Goal: Task Accomplishment & Management: Complete application form

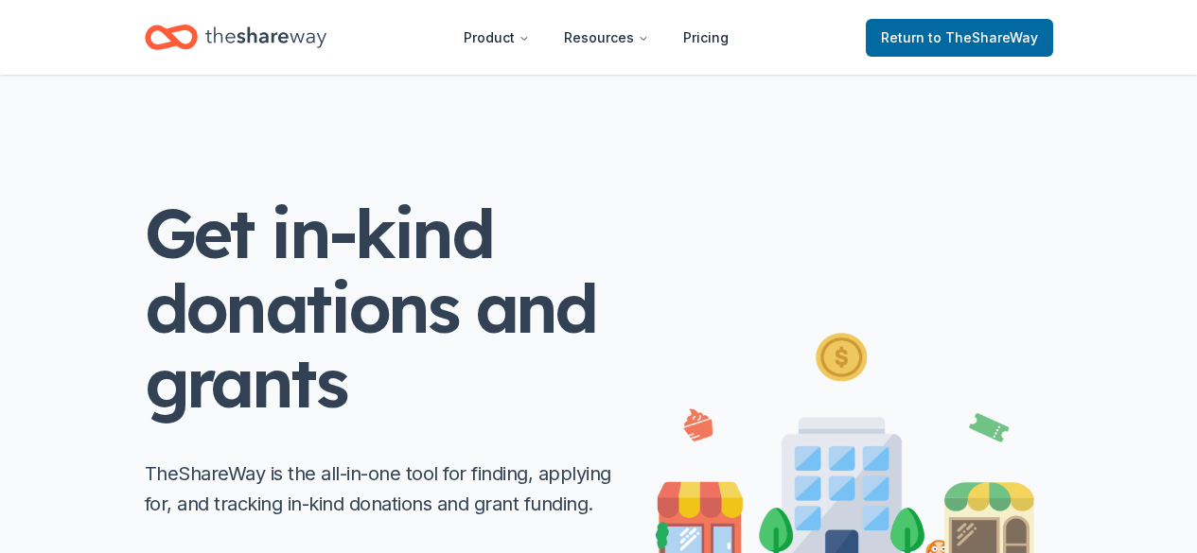
scroll to position [284, 0]
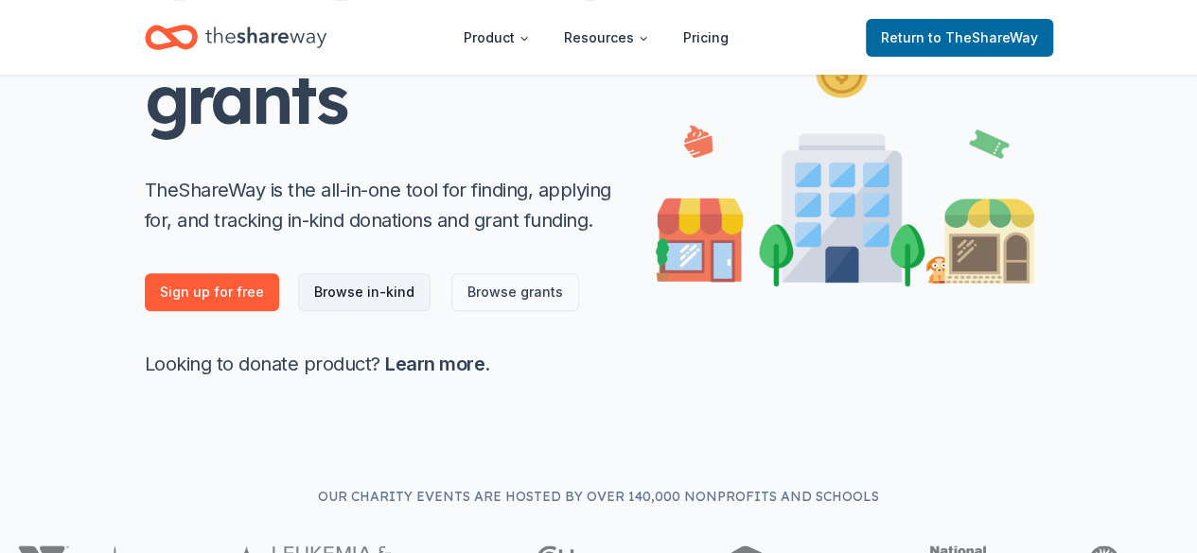
click at [363, 293] on link "Browse in-kind" at bounding box center [364, 292] width 132 height 38
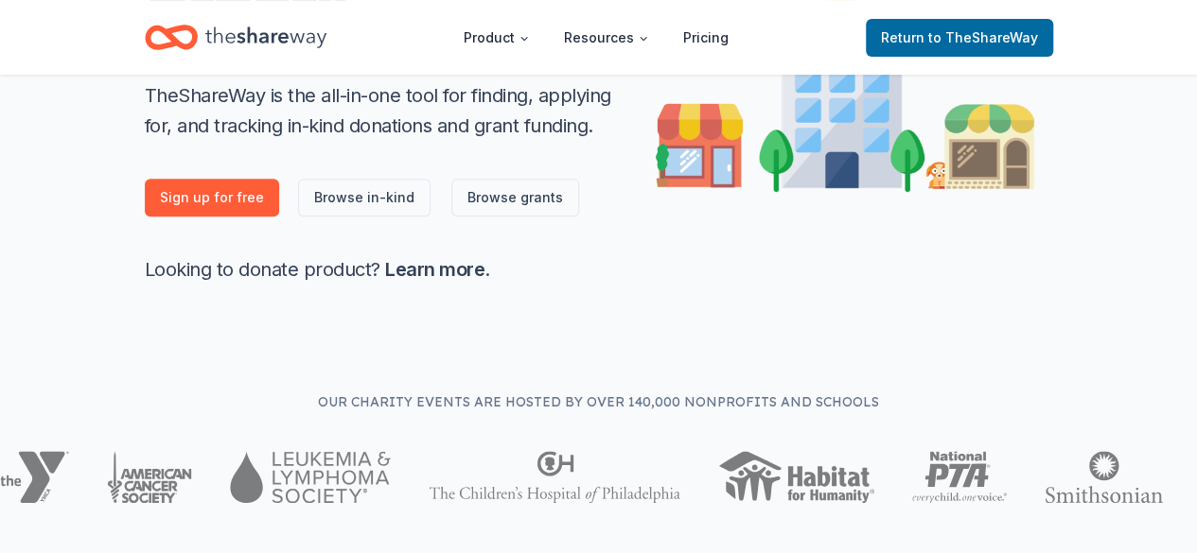
scroll to position [0, 0]
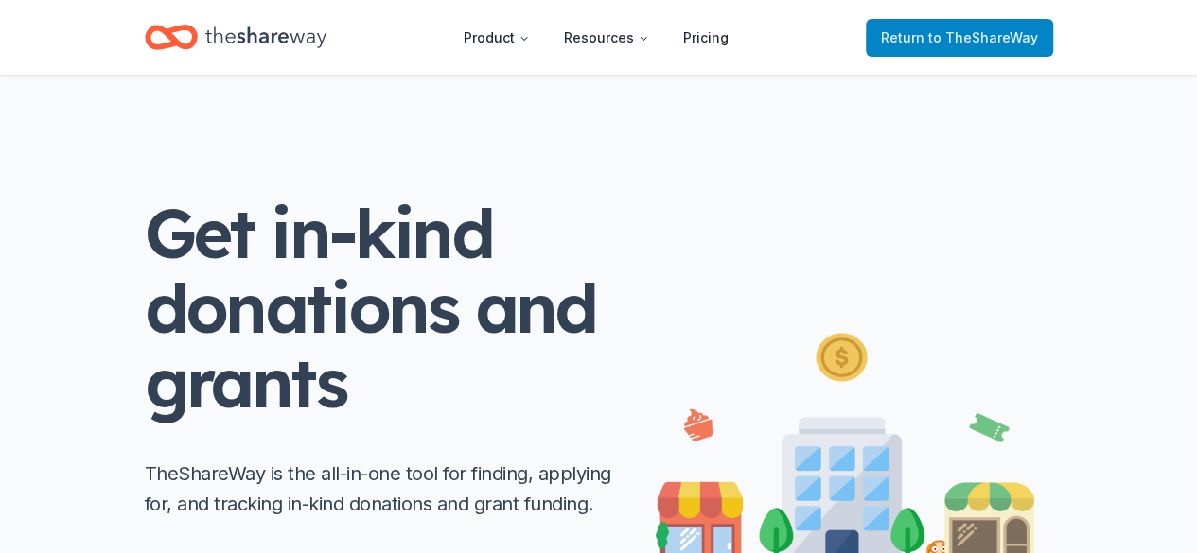
click at [987, 29] on span "to TheShareWay" at bounding box center [983, 37] width 110 height 16
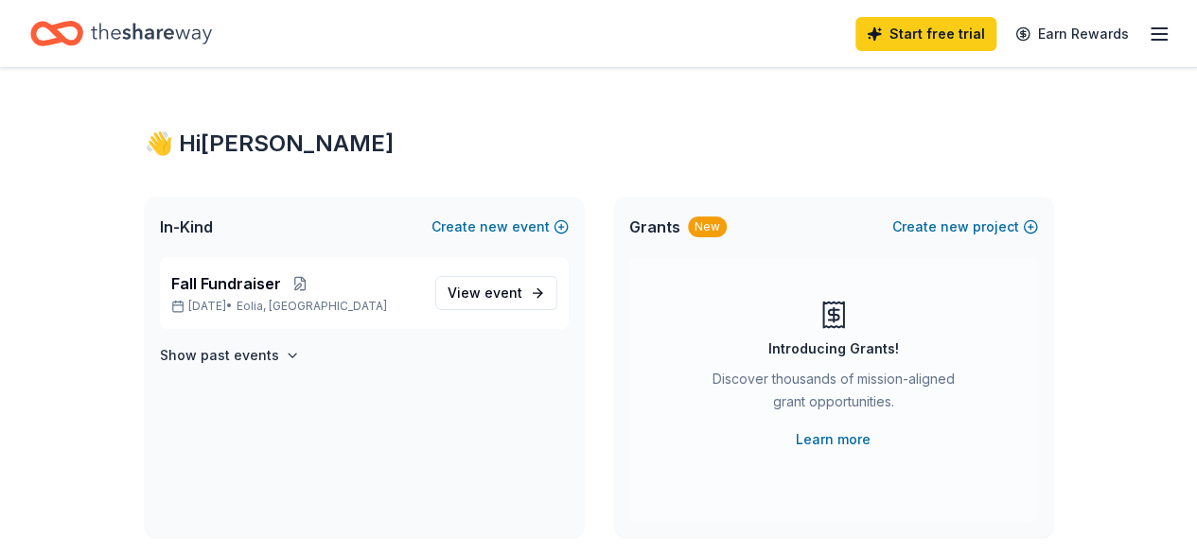
click at [1151, 28] on line "button" at bounding box center [1158, 28] width 15 height 0
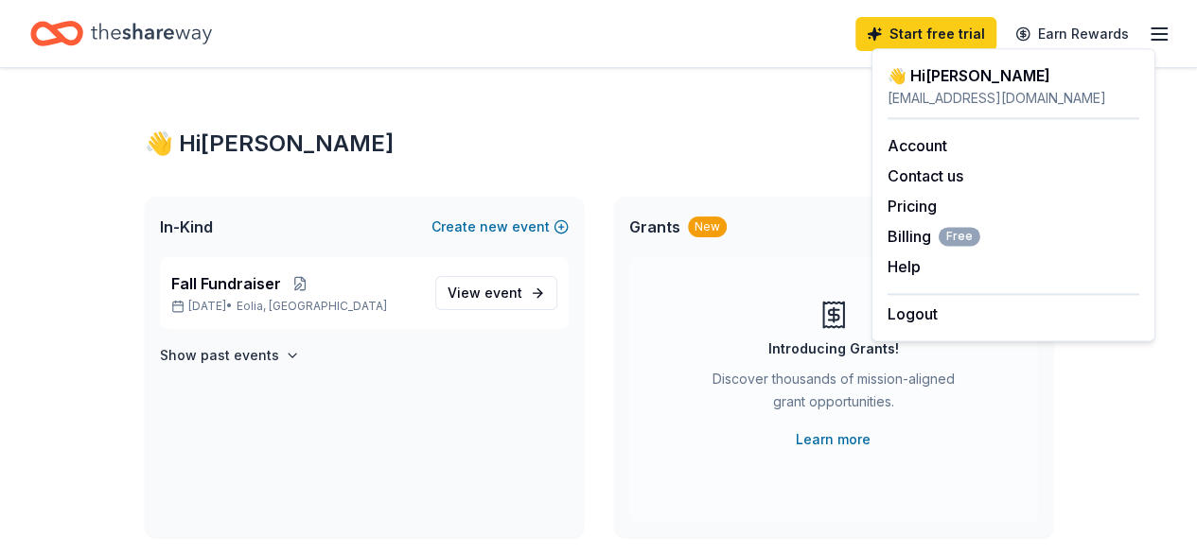
click at [655, 137] on div "👋 Hi [PERSON_NAME]" at bounding box center [599, 144] width 908 height 30
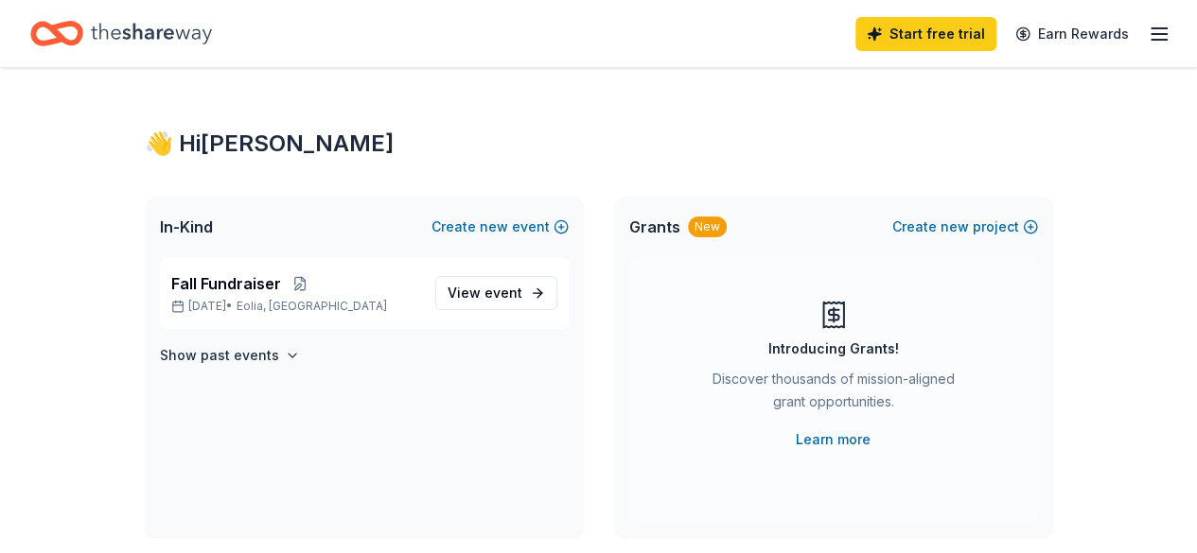
click at [186, 228] on span "In-Kind" at bounding box center [186, 227] width 53 height 23
click at [201, 35] on icon "Home" at bounding box center [151, 33] width 121 height 39
click at [75, 31] on icon "Home" at bounding box center [56, 33] width 53 height 44
click at [189, 222] on span "In-Kind" at bounding box center [186, 227] width 53 height 23
click at [269, 309] on p "[DATE] • [GEOGRAPHIC_DATA], [GEOGRAPHIC_DATA]" at bounding box center [295, 306] width 249 height 15
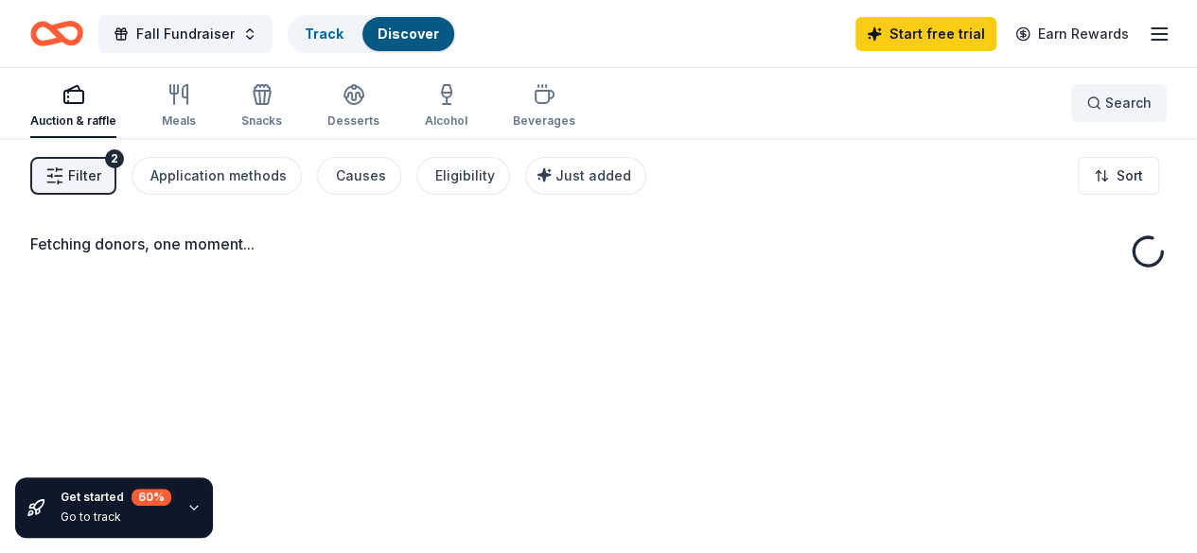
click at [1139, 107] on button "Search" at bounding box center [1119, 103] width 96 height 38
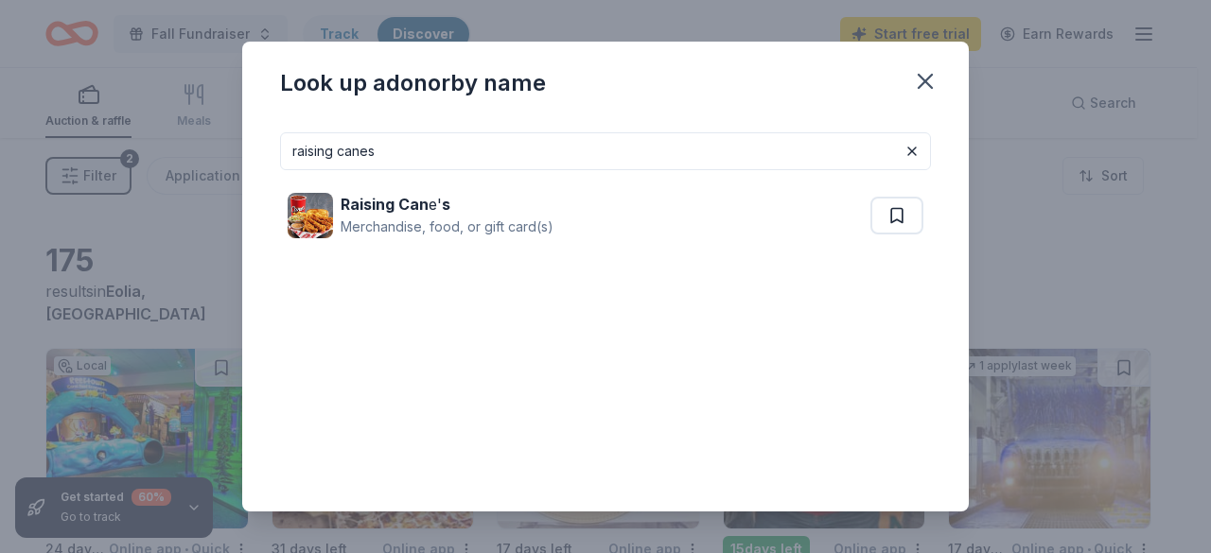
type input "raising canes"
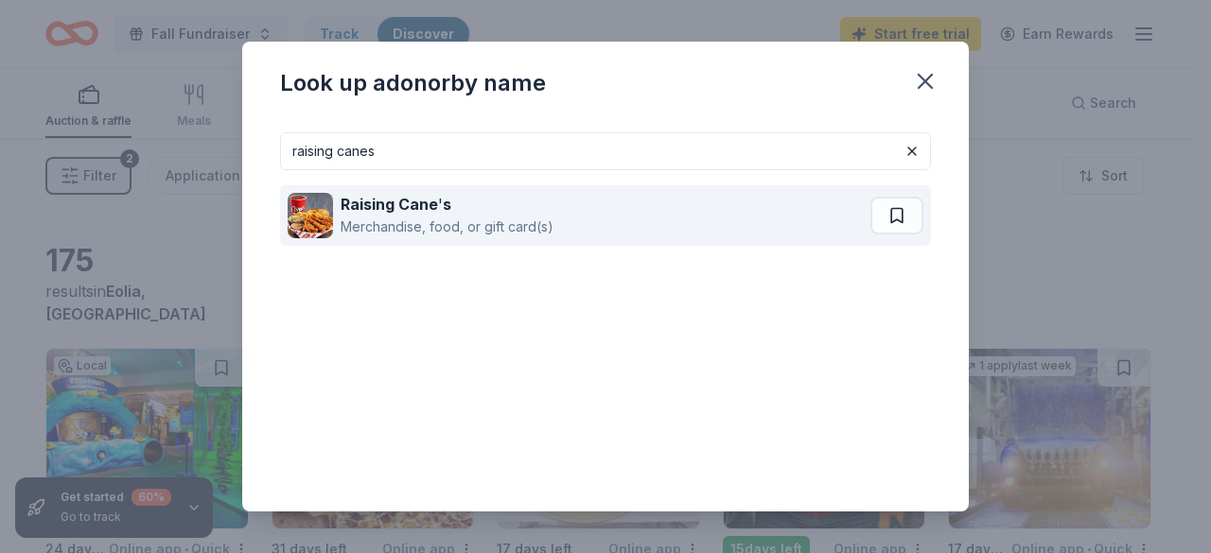
click at [351, 201] on strong "Raising Cane" at bounding box center [389, 204] width 97 height 19
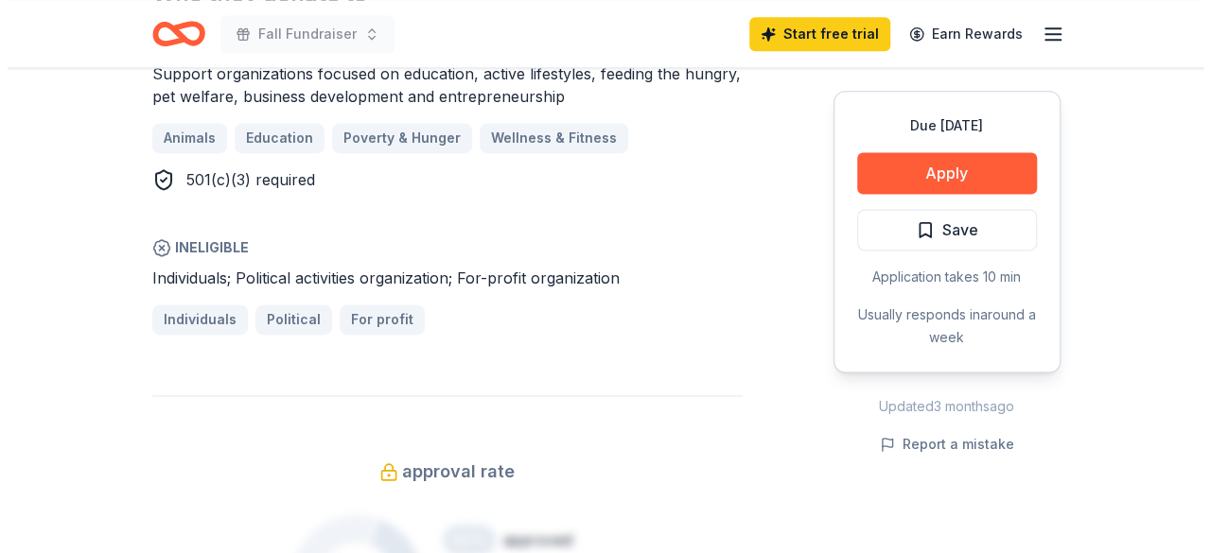
scroll to position [757, 0]
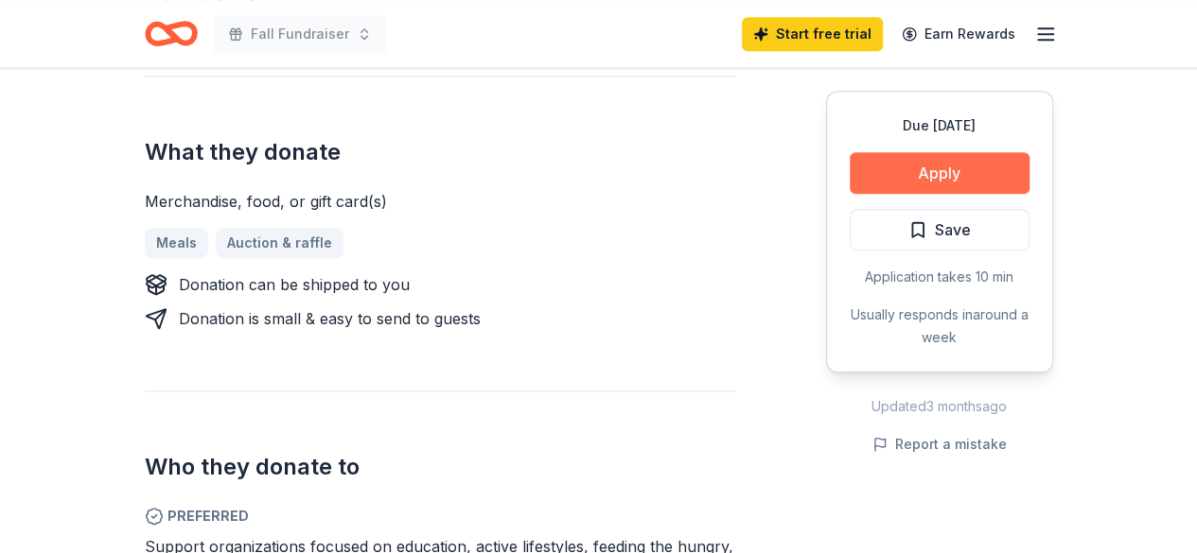
click at [964, 174] on button "Apply" at bounding box center [940, 173] width 180 height 42
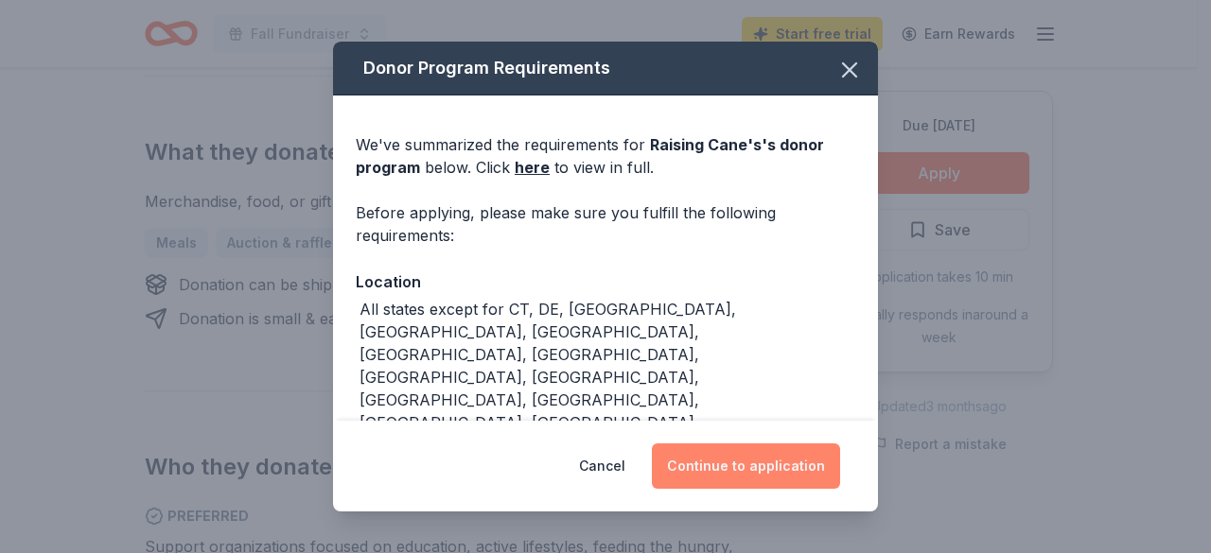
click at [774, 474] on button "Continue to application" at bounding box center [746, 466] width 188 height 45
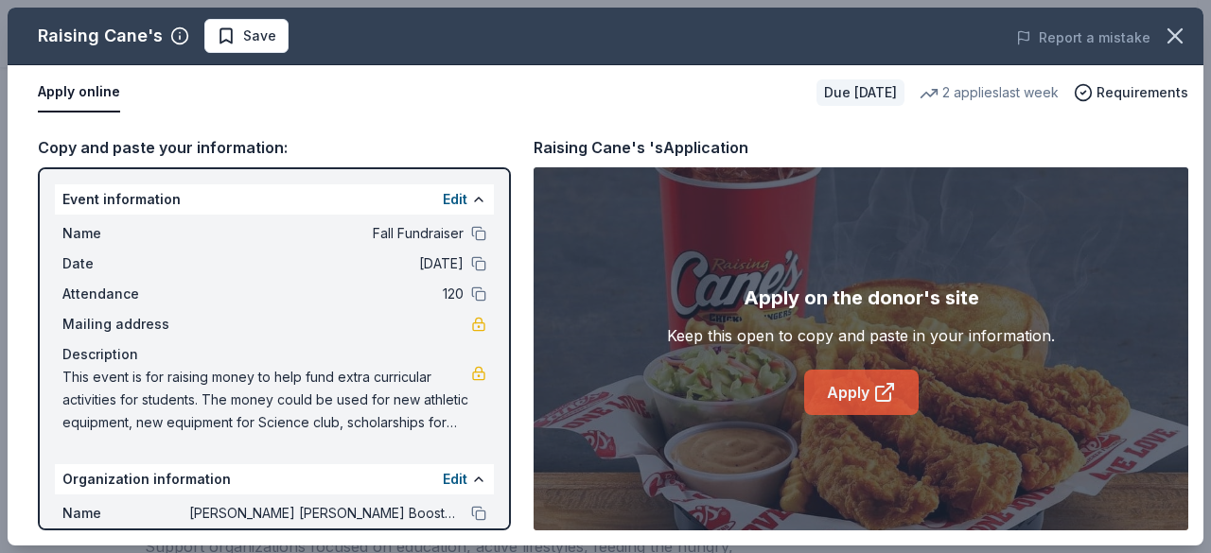
click at [868, 390] on link "Apply" at bounding box center [861, 392] width 114 height 45
click at [821, 389] on link "Apply" at bounding box center [861, 392] width 114 height 45
